Goal: Transaction & Acquisition: Purchase product/service

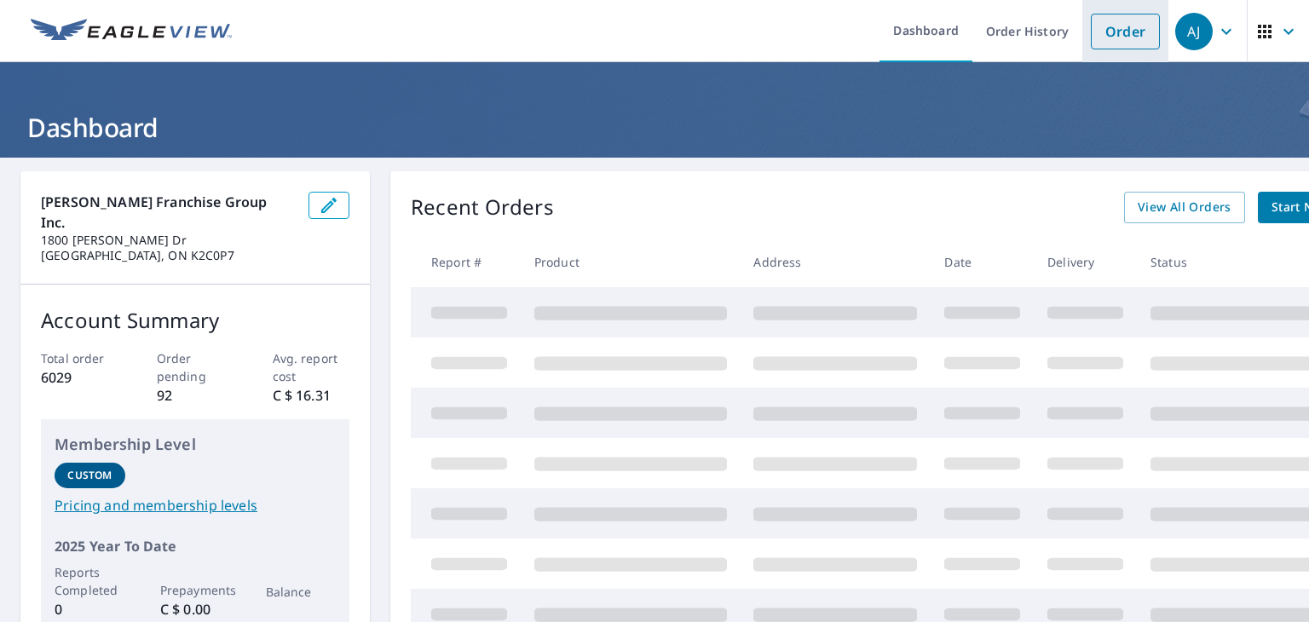
click at [1117, 38] on link "Order" at bounding box center [1125, 32] width 69 height 36
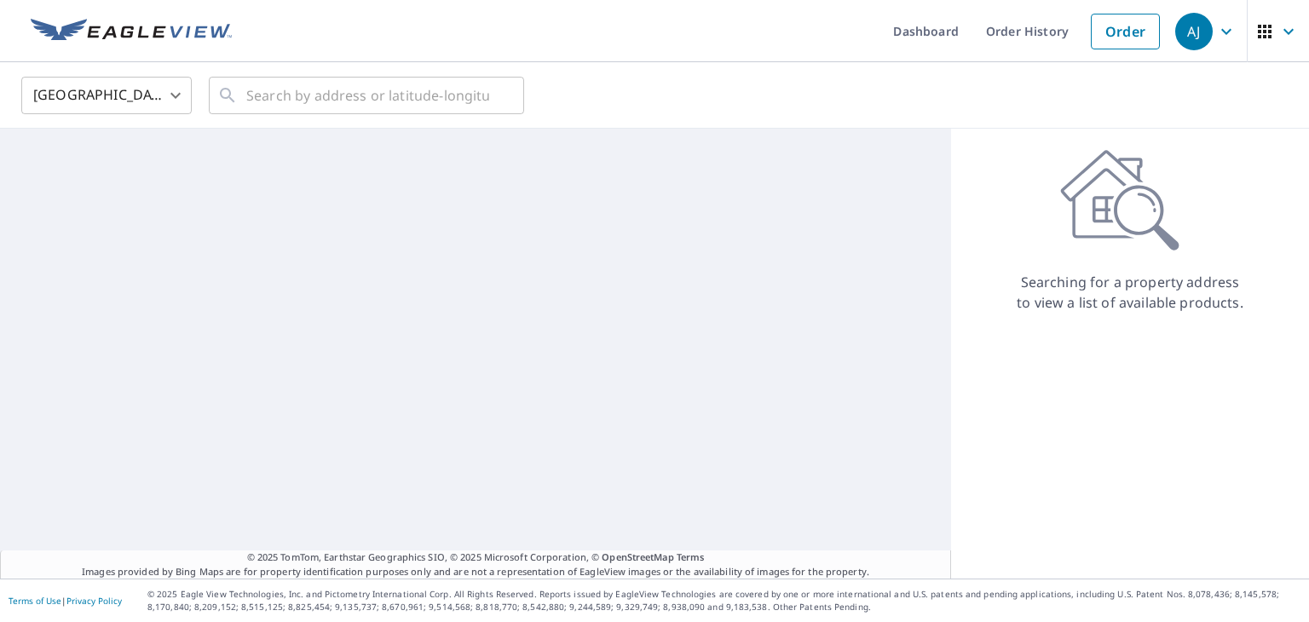
click at [160, 102] on body "[PERSON_NAME] [PERSON_NAME] Dashboard Order History Order AJ United States [GEO…" at bounding box center [654, 311] width 1309 height 622
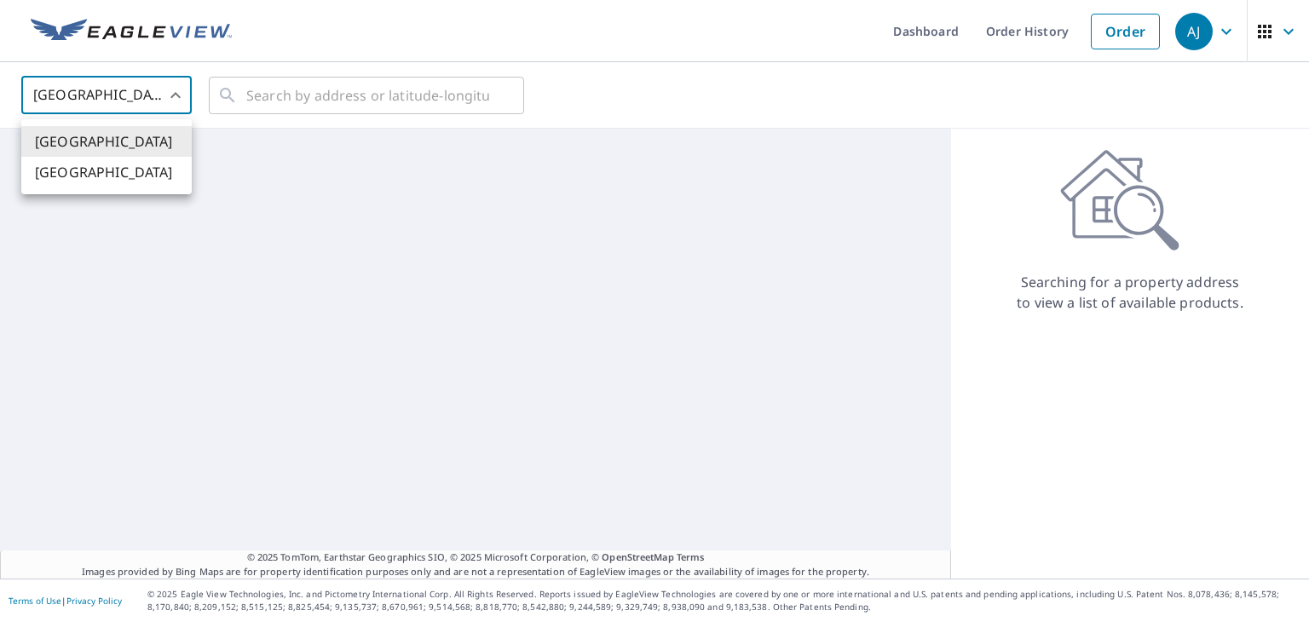
click at [136, 173] on li "[GEOGRAPHIC_DATA]" at bounding box center [106, 172] width 170 height 31
type input "CA"
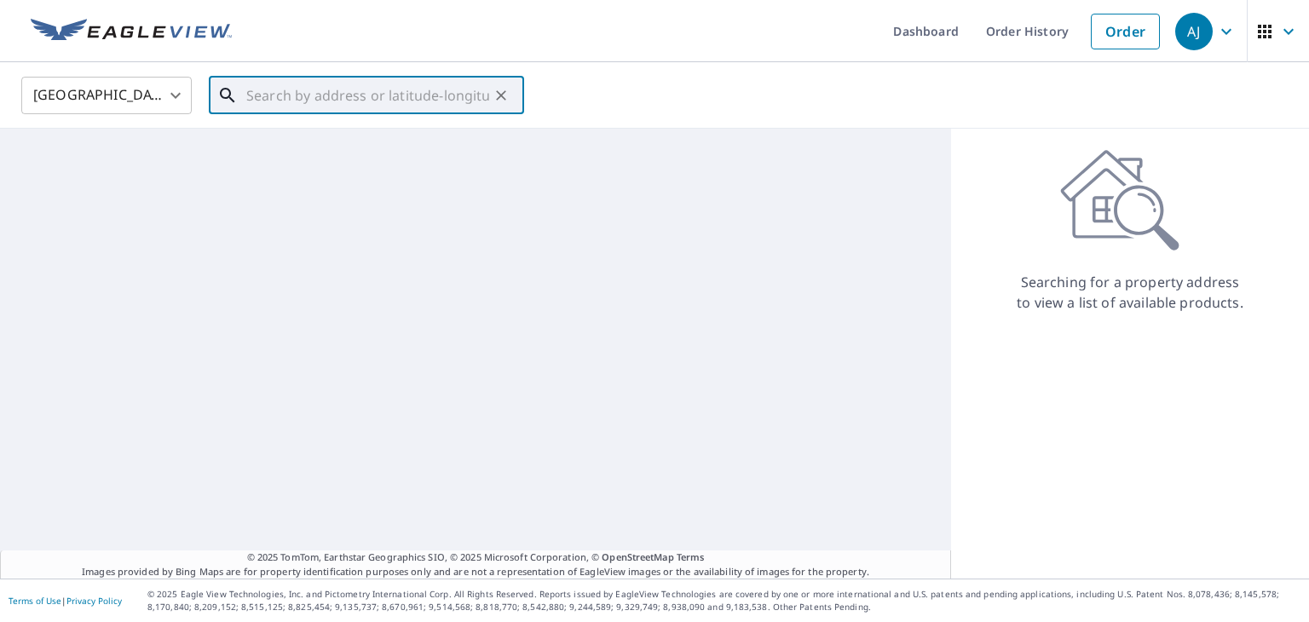
paste input "[STREET_ADDRESS]"
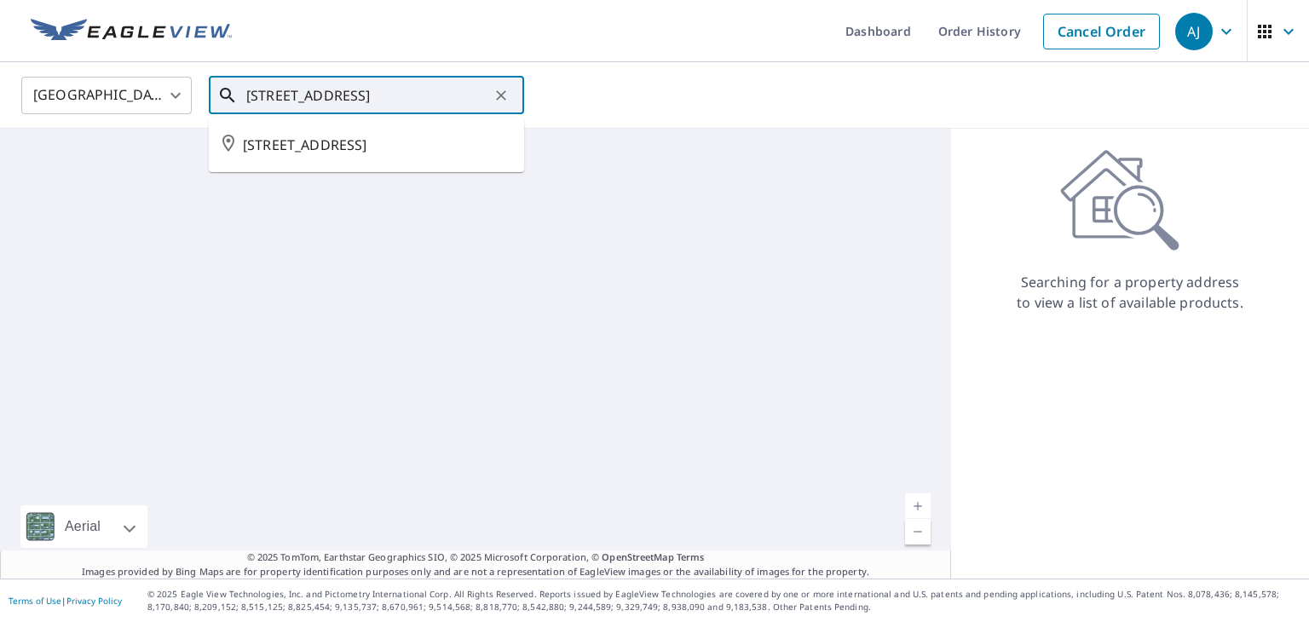
type input "[STREET_ADDRESS]"
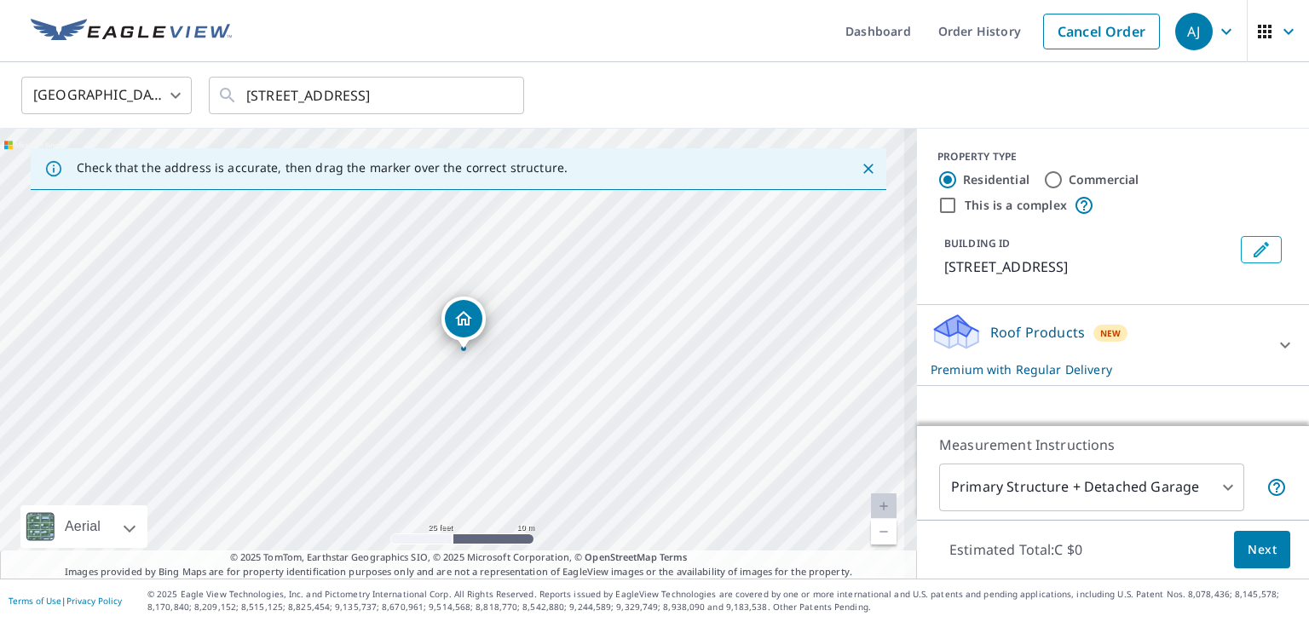
drag, startPoint x: 499, startPoint y: 326, endPoint x: 501, endPoint y: 412, distance: 86.9
click at [501, 412] on div "[STREET_ADDRESS]" at bounding box center [458, 354] width 917 height 450
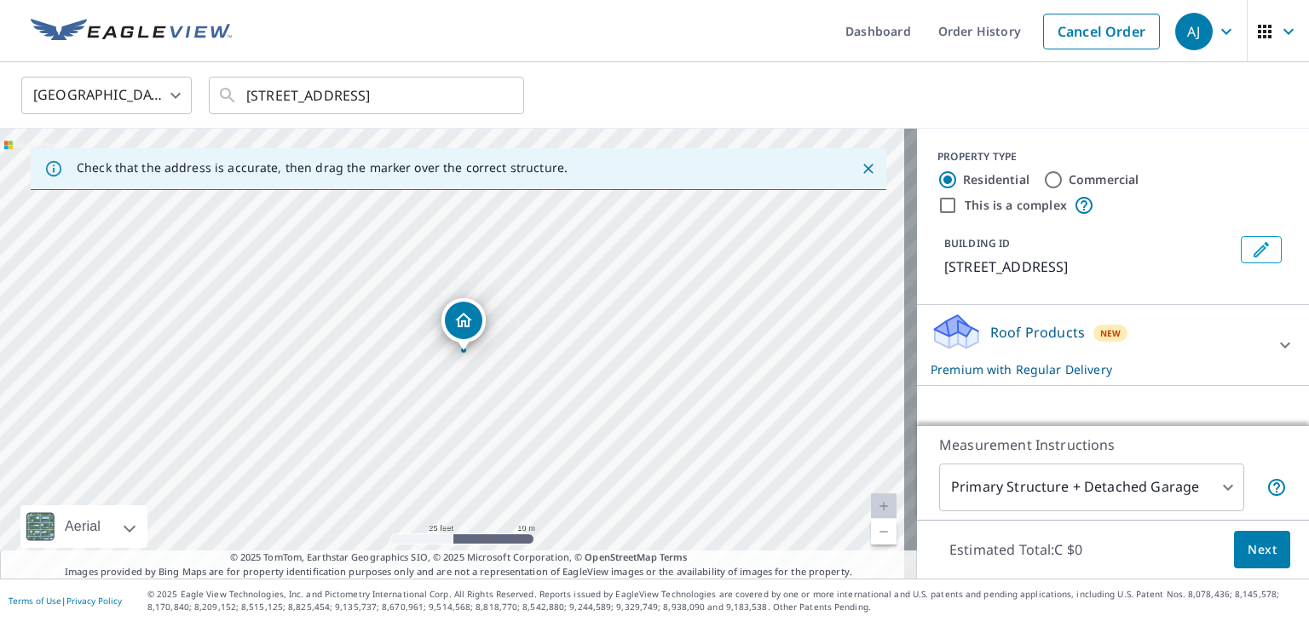
click at [1247, 539] on span "Next" at bounding box center [1261, 549] width 29 height 21
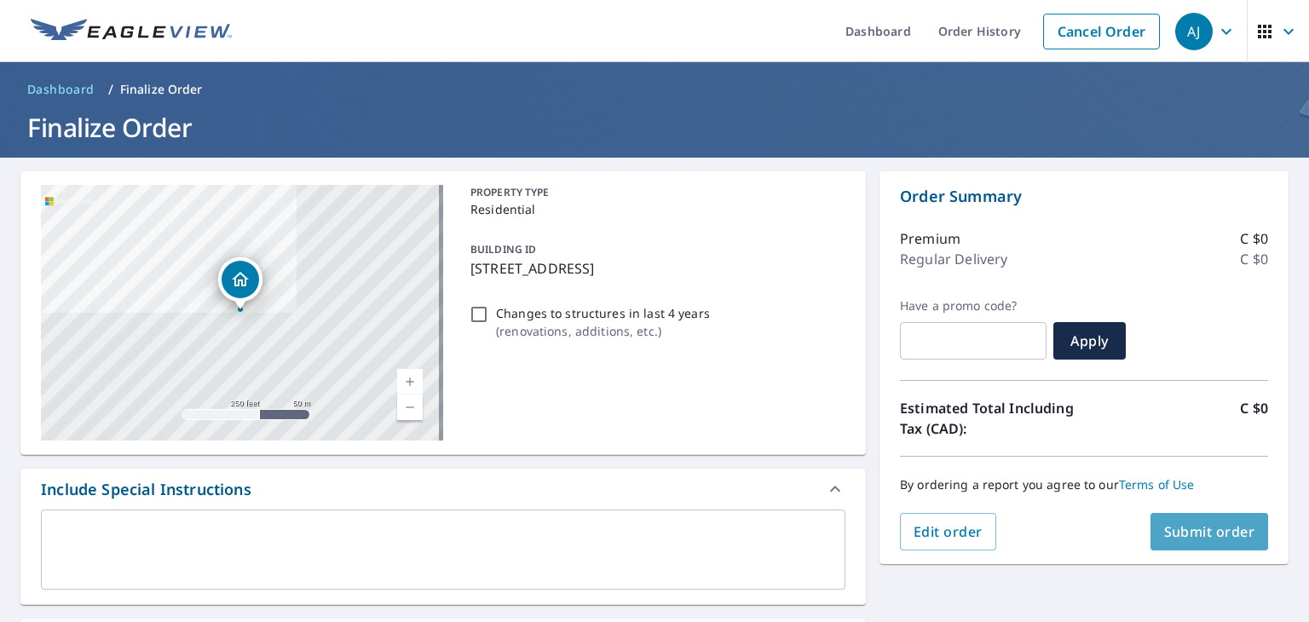
click at [1172, 520] on button "Submit order" at bounding box center [1209, 531] width 118 height 37
checkbox input "true"
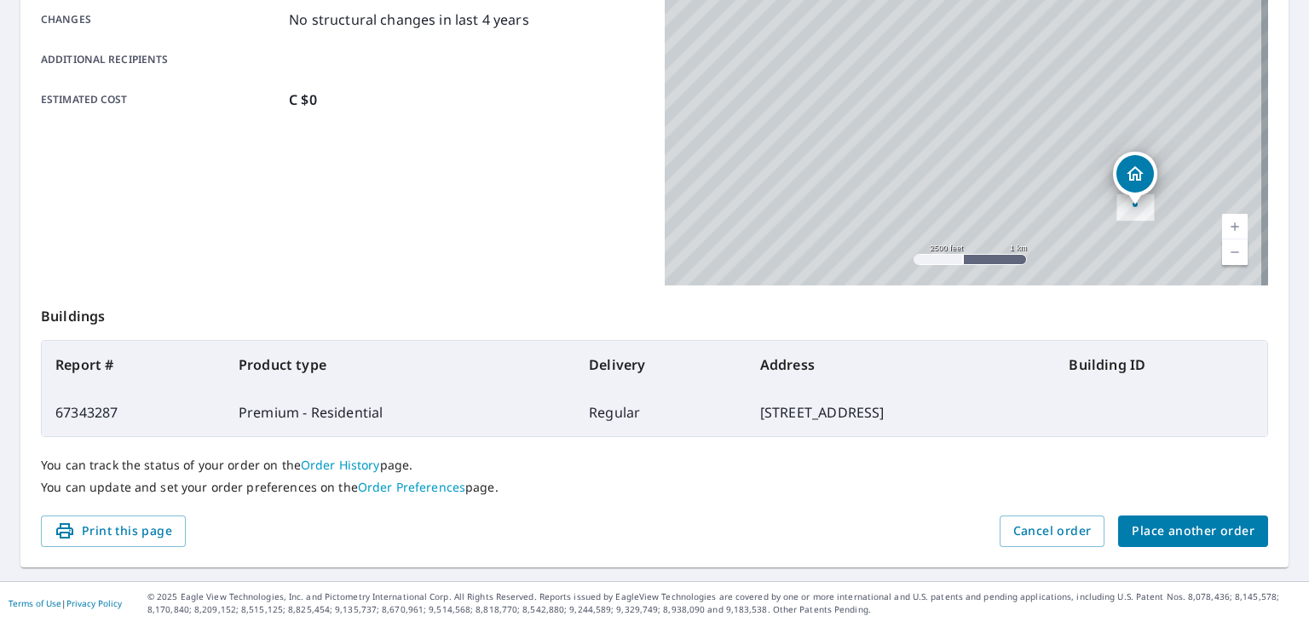
scroll to position [380, 0]
click at [1204, 516] on button "Place another order" at bounding box center [1193, 530] width 150 height 32
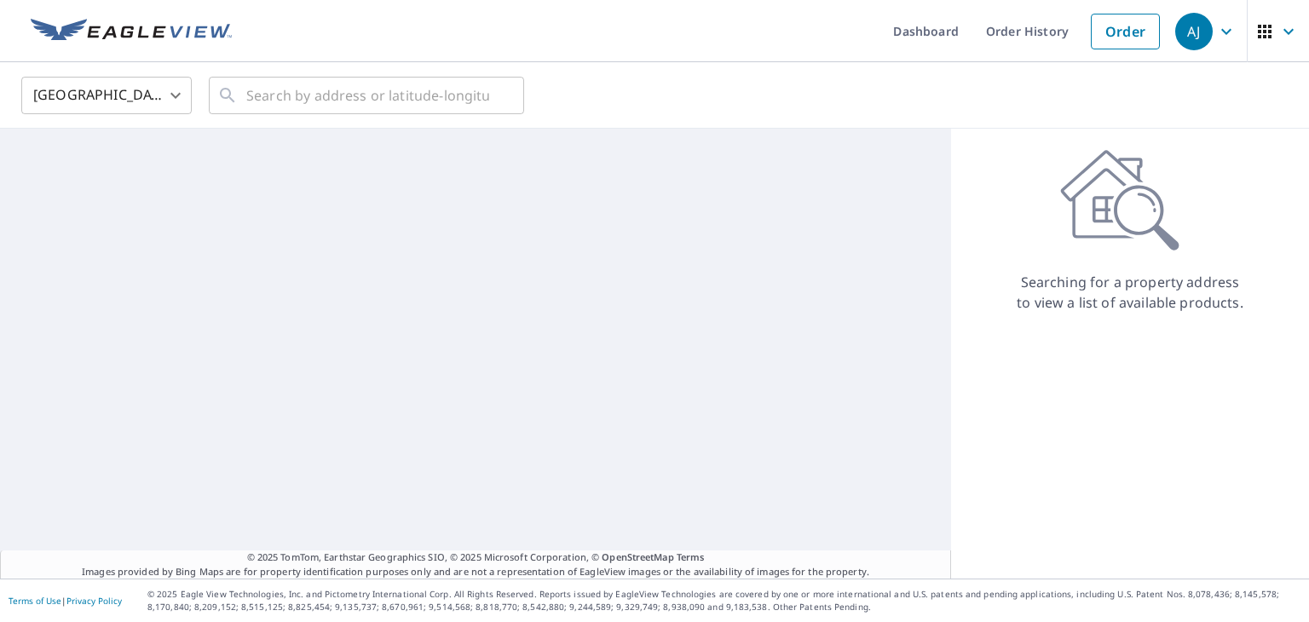
click at [170, 86] on body "[PERSON_NAME] [PERSON_NAME] Dashboard Order History Order AJ United States [GEO…" at bounding box center [654, 311] width 1309 height 622
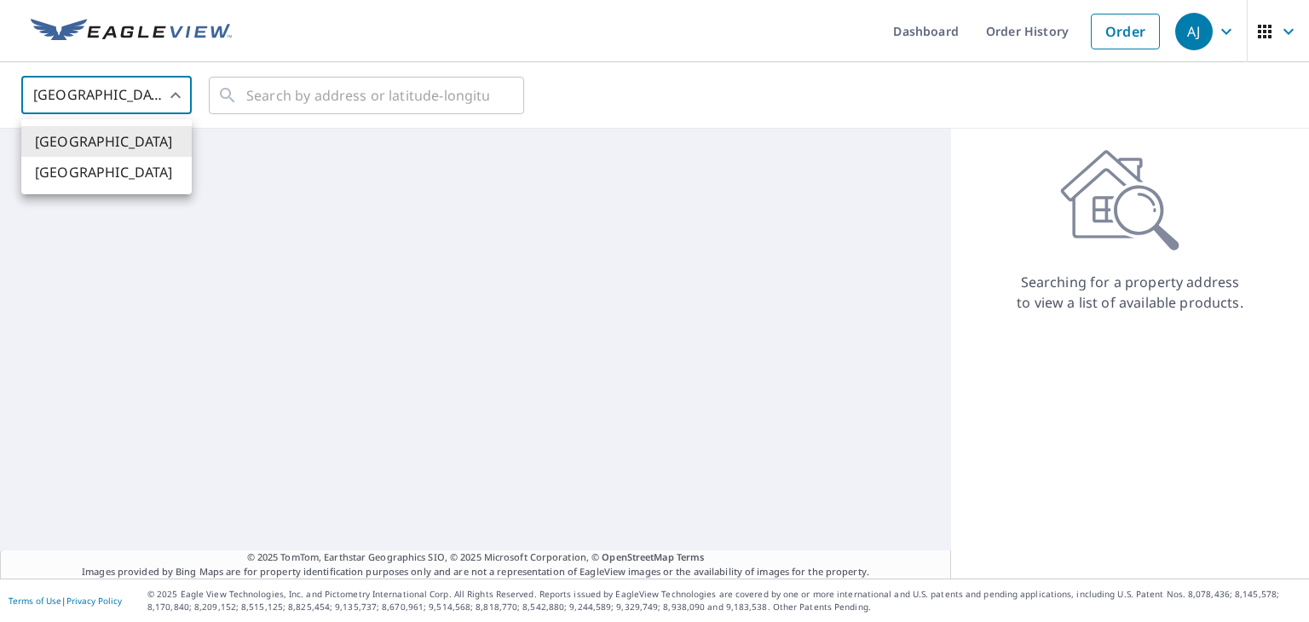
click at [124, 173] on li "[GEOGRAPHIC_DATA]" at bounding box center [106, 172] width 170 height 31
type input "CA"
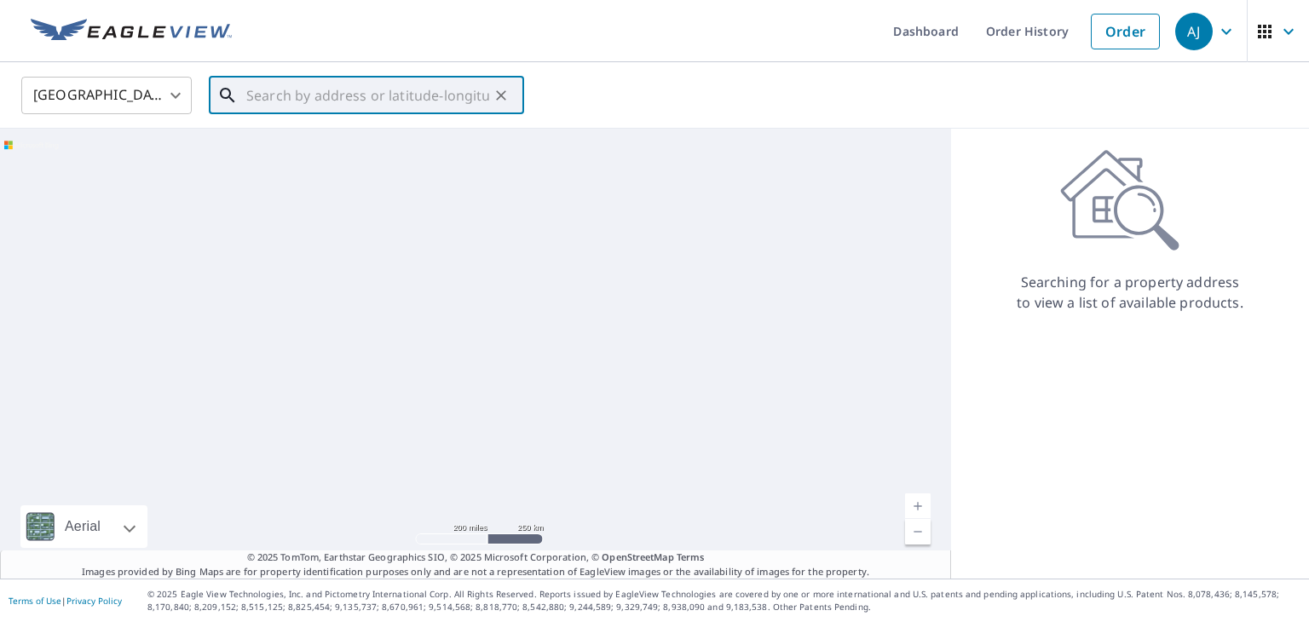
paste input "[STREET_ADDRESS]"
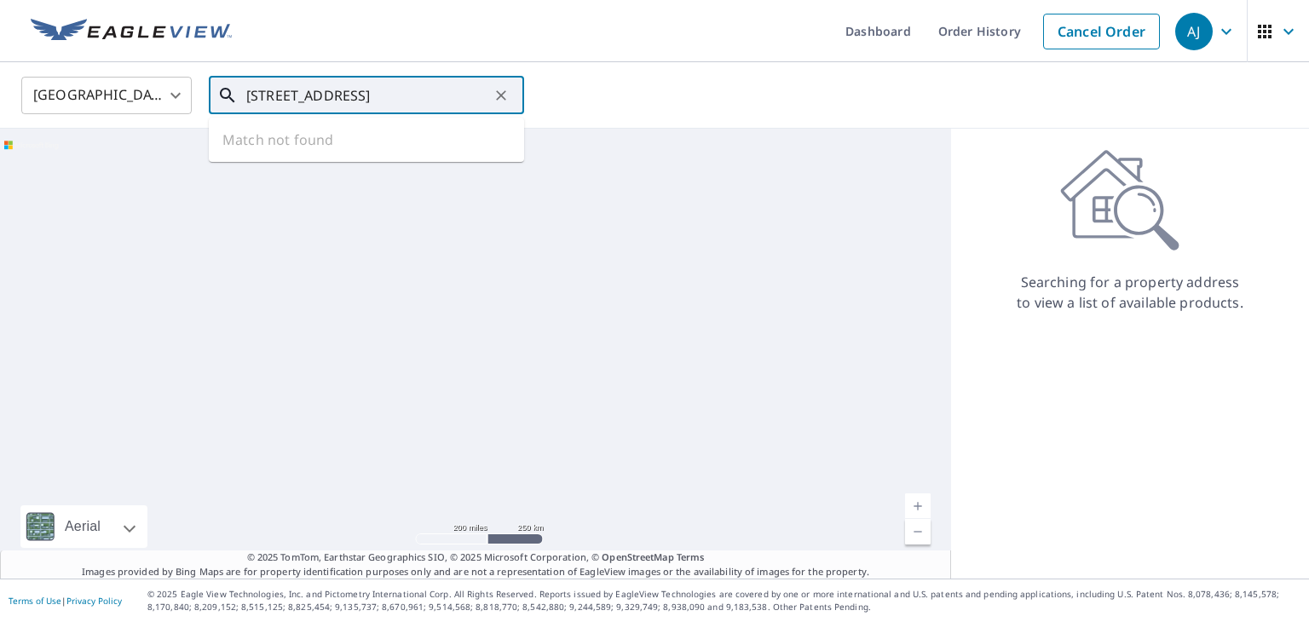
type input "[STREET_ADDRESS]"
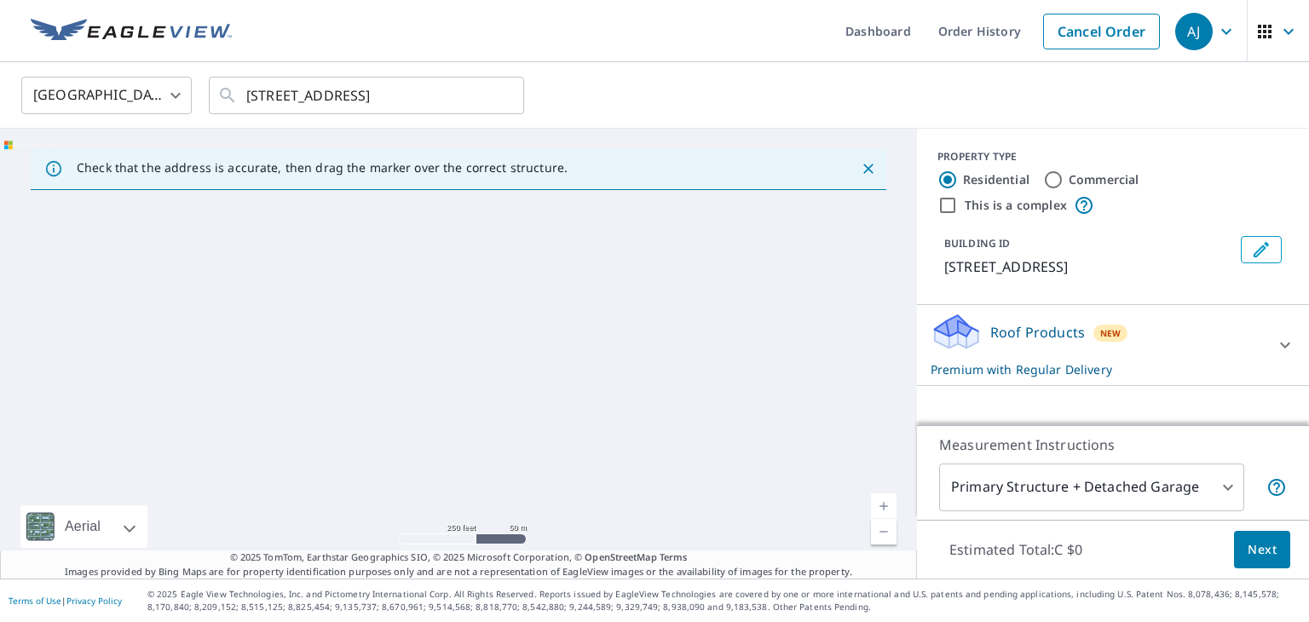
click at [860, 164] on icon "Close" at bounding box center [868, 168] width 17 height 17
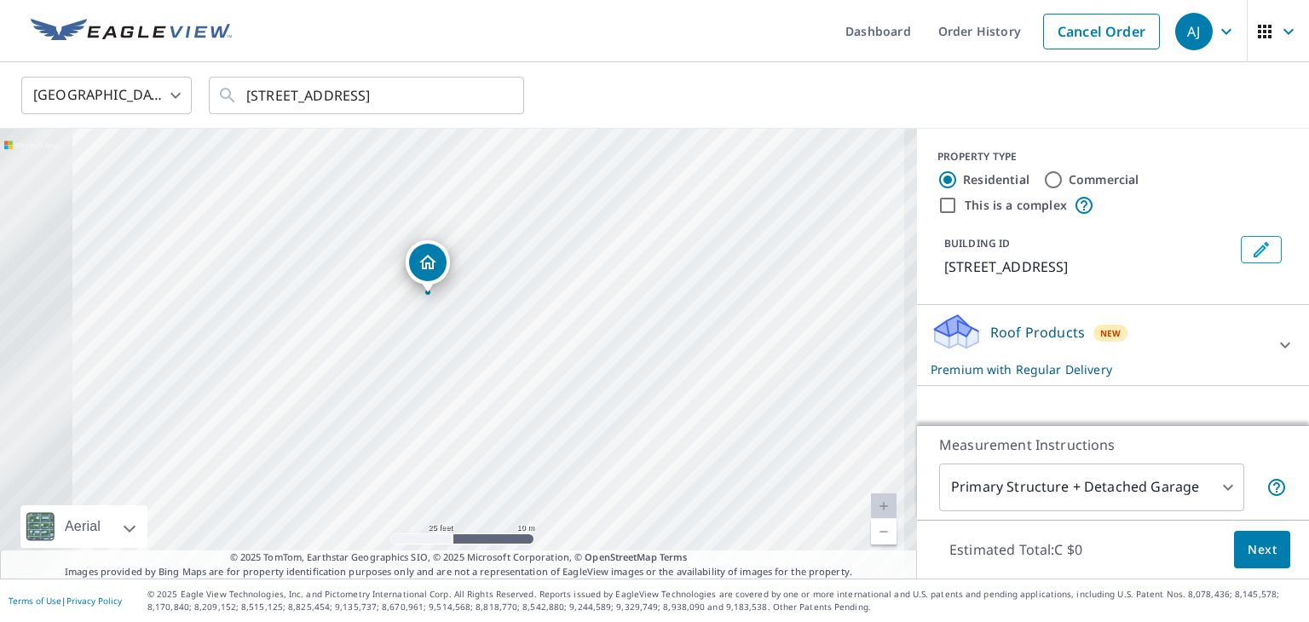
drag, startPoint x: 453, startPoint y: 354, endPoint x: 660, endPoint y: 340, distance: 207.6
click at [660, 340] on div "[STREET_ADDRESS]" at bounding box center [458, 354] width 917 height 450
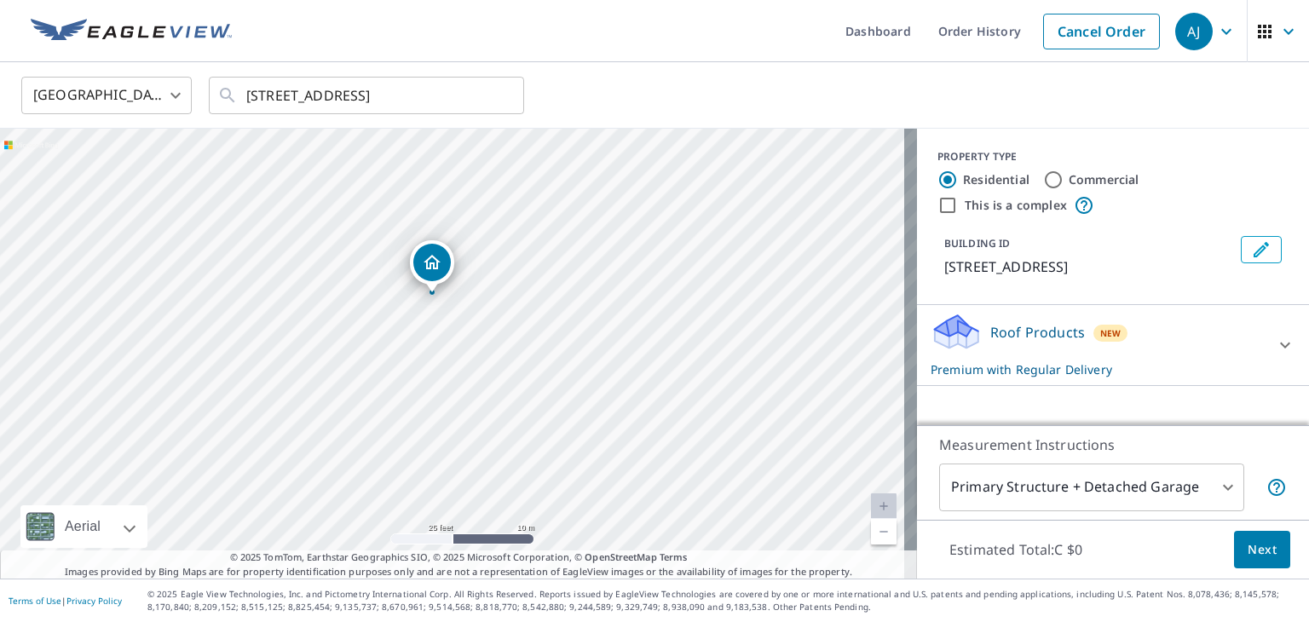
click at [1217, 486] on body "[PERSON_NAME] [PERSON_NAME] Dashboard Order History Cancel Order AJ Canada [GEO…" at bounding box center [654, 311] width 1309 height 622
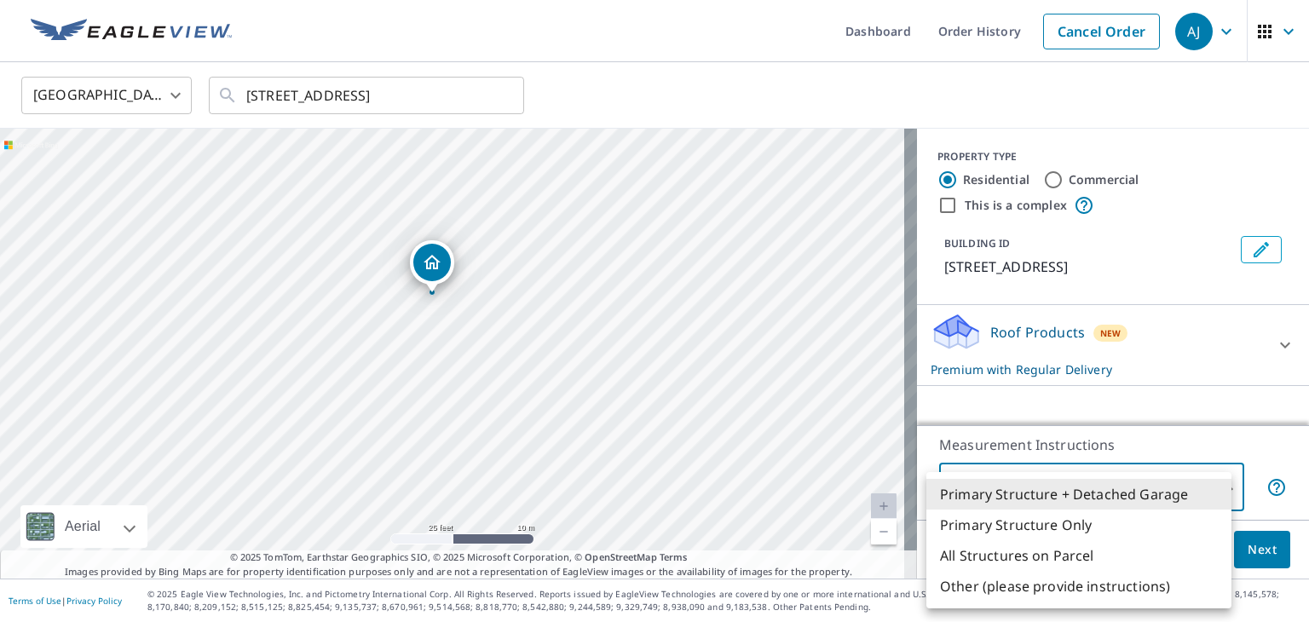
click at [1126, 525] on li "Primary Structure Only" at bounding box center [1078, 525] width 305 height 31
type input "2"
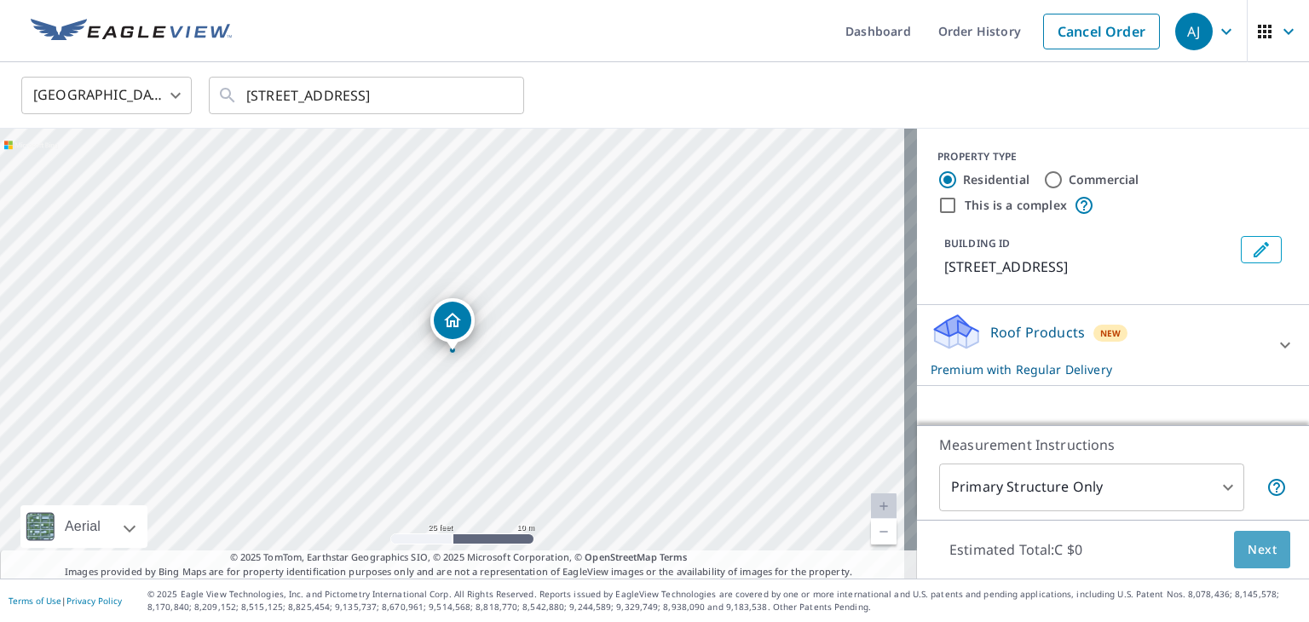
click at [1247, 550] on span "Next" at bounding box center [1261, 549] width 29 height 21
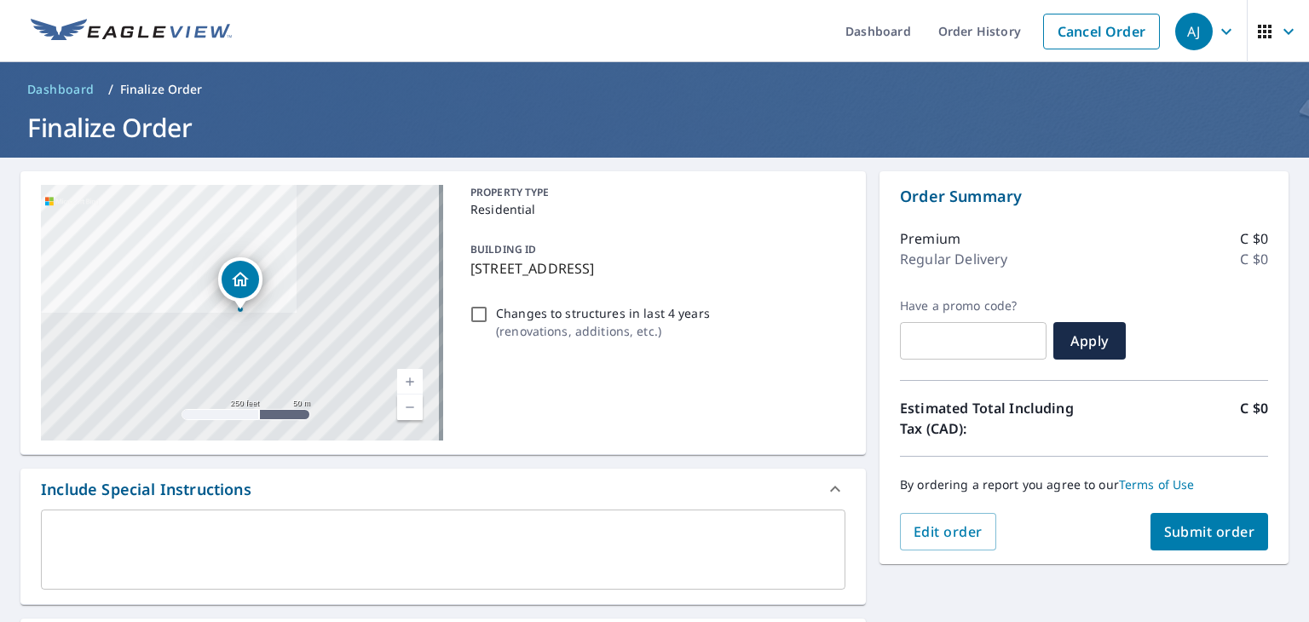
click at [1213, 534] on span "Submit order" at bounding box center [1209, 531] width 91 height 19
checkbox input "true"
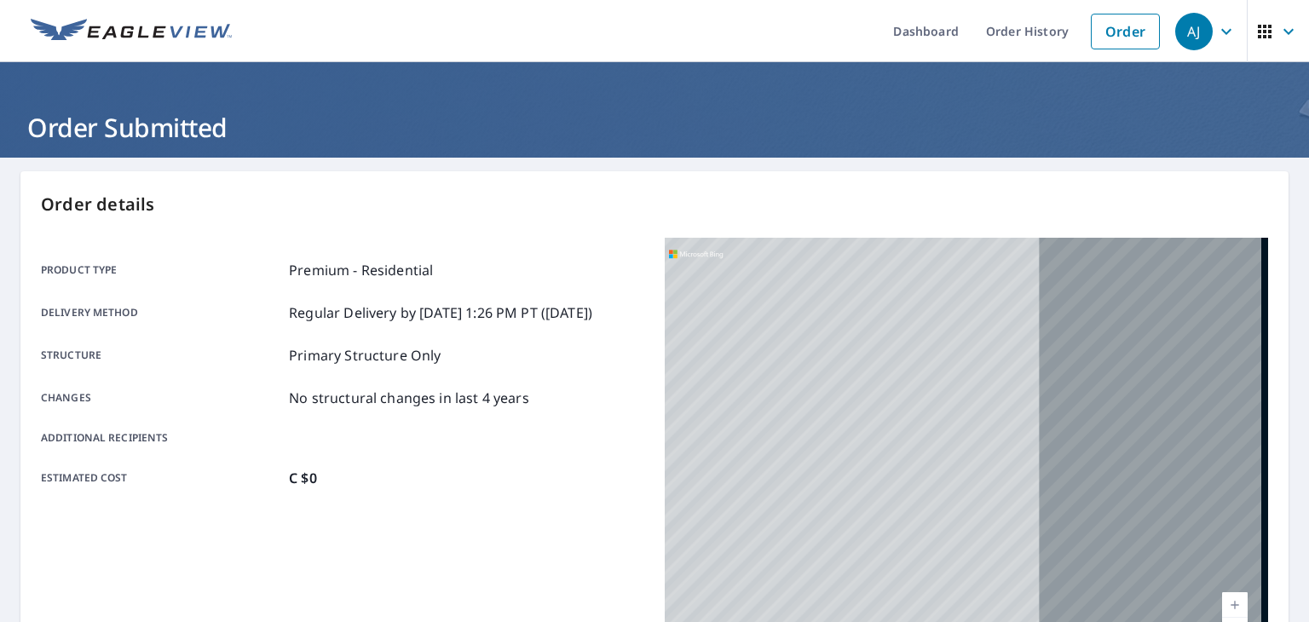
drag, startPoint x: 986, startPoint y: 395, endPoint x: 545, endPoint y: 427, distance: 441.7
click at [526, 429] on div "Product type Premium - Residential Delivery method Regular Delivery by [DATE] 1…" at bounding box center [654, 451] width 1227 height 426
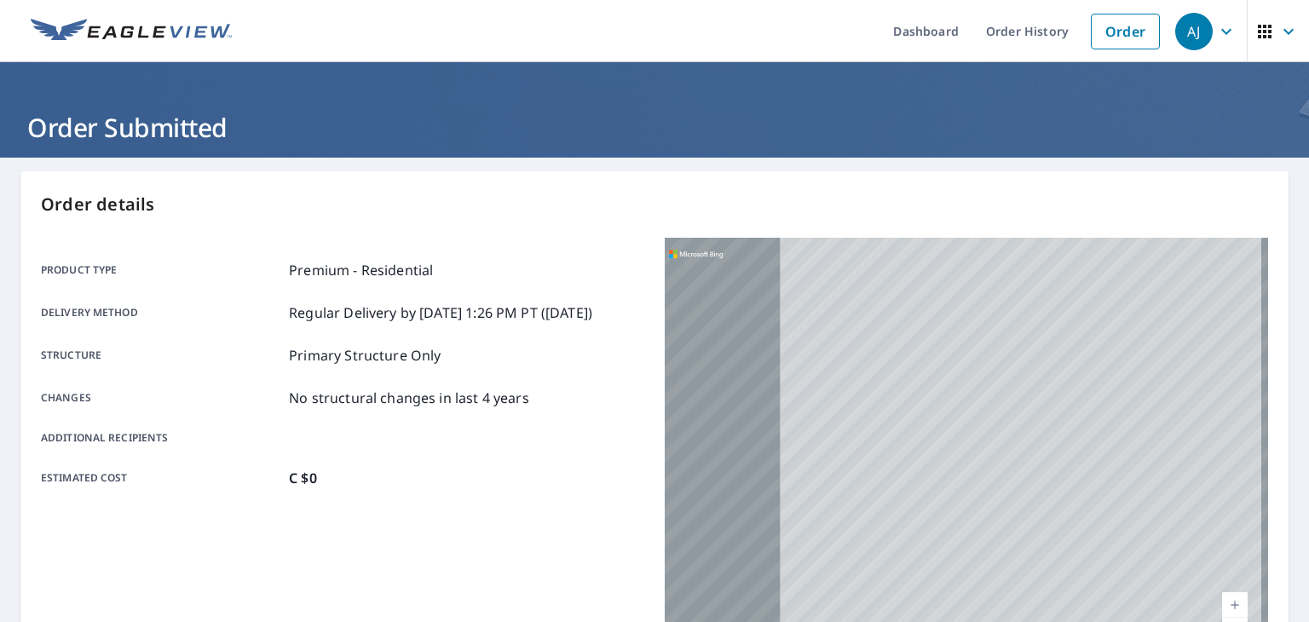
drag, startPoint x: 1218, startPoint y: 368, endPoint x: 1063, endPoint y: 376, distance: 154.4
click at [1084, 380] on div "[STREET_ADDRESS]" at bounding box center [966, 451] width 603 height 426
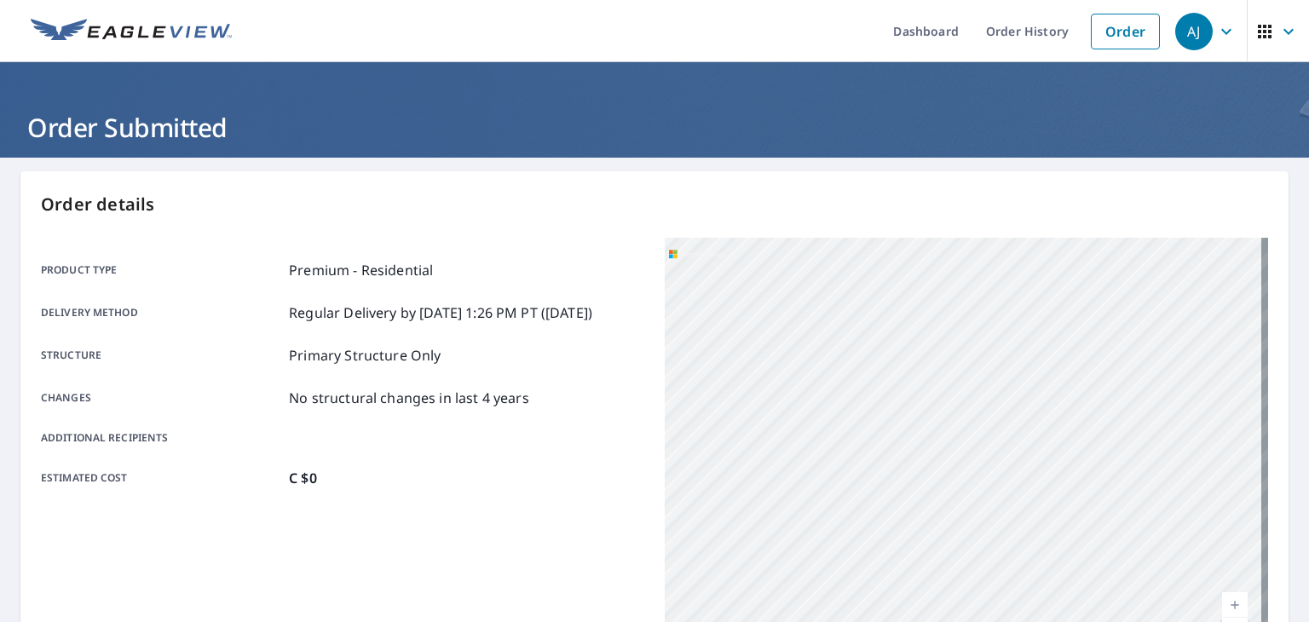
click at [979, 172] on div "Order details Product type Premium - Residential Delivery method Regular Delive…" at bounding box center [654, 558] width 1268 height 775
